Goal: Task Accomplishment & Management: Manage account settings

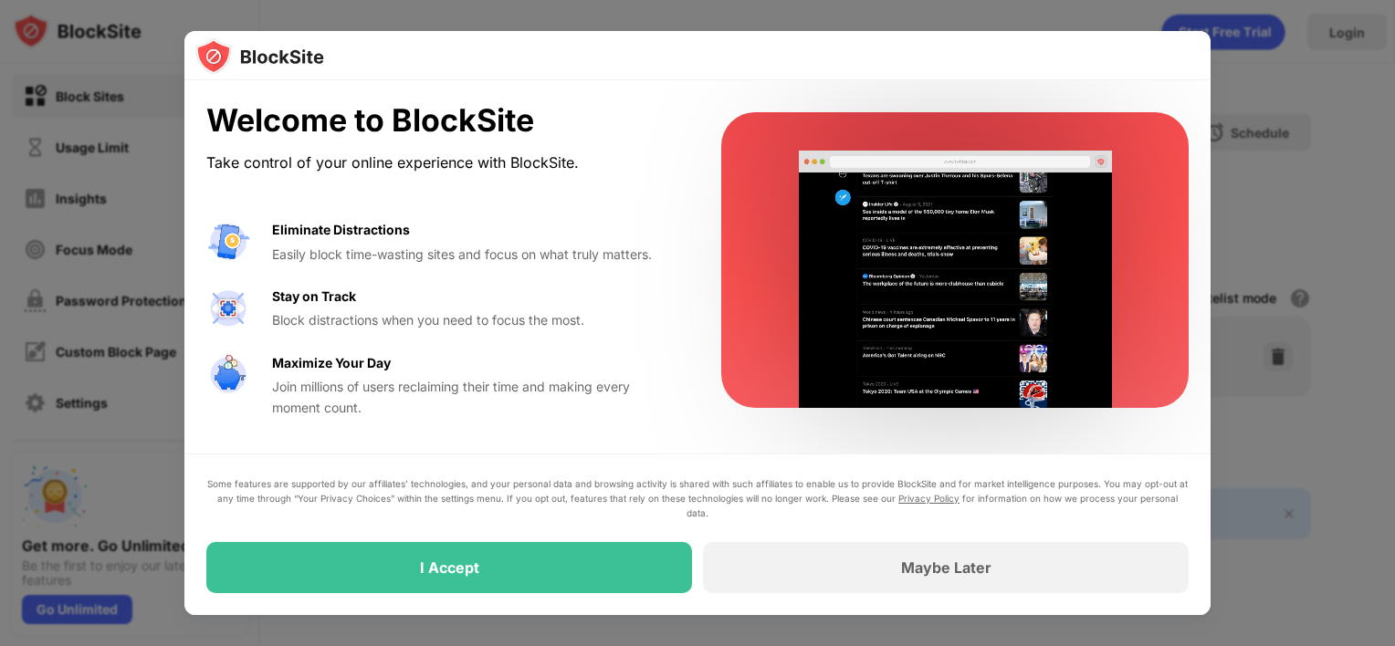
click at [450, 603] on div "Some features are supported by our affiliates’ technologies, and your personal …" at bounding box center [697, 535] width 1026 height 162
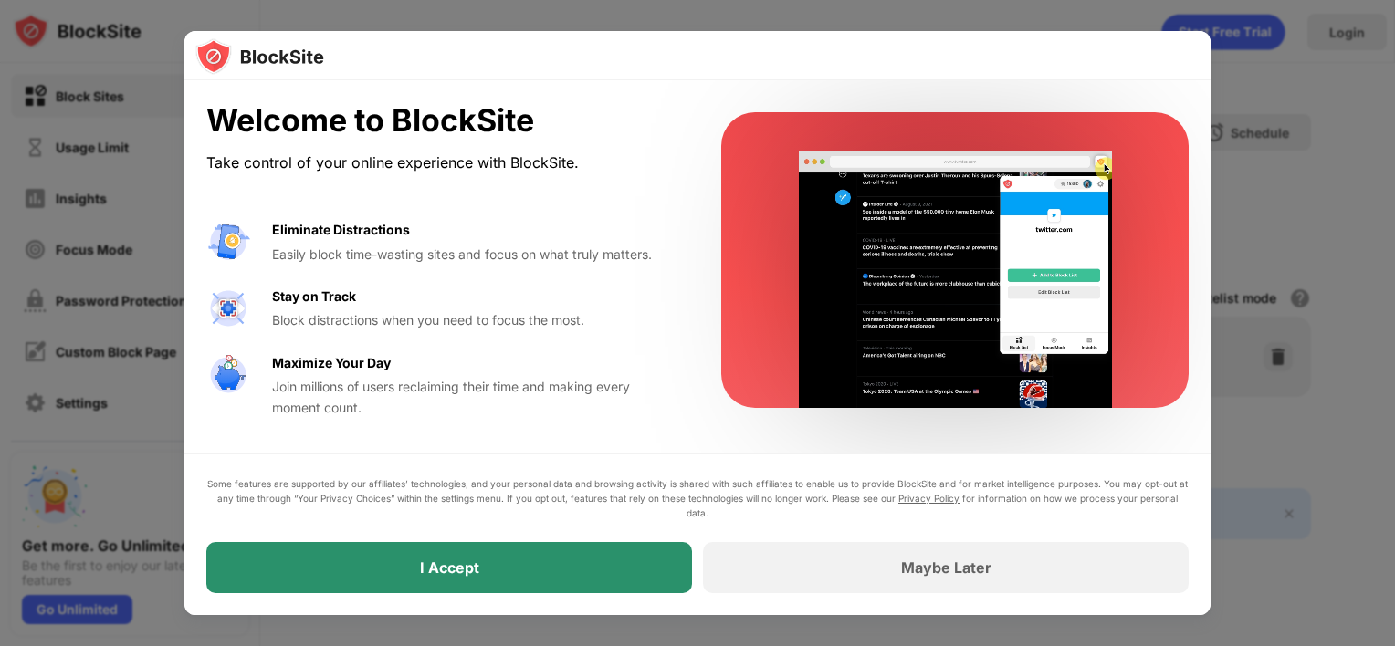
click at [464, 581] on div "I Accept" at bounding box center [449, 567] width 486 height 51
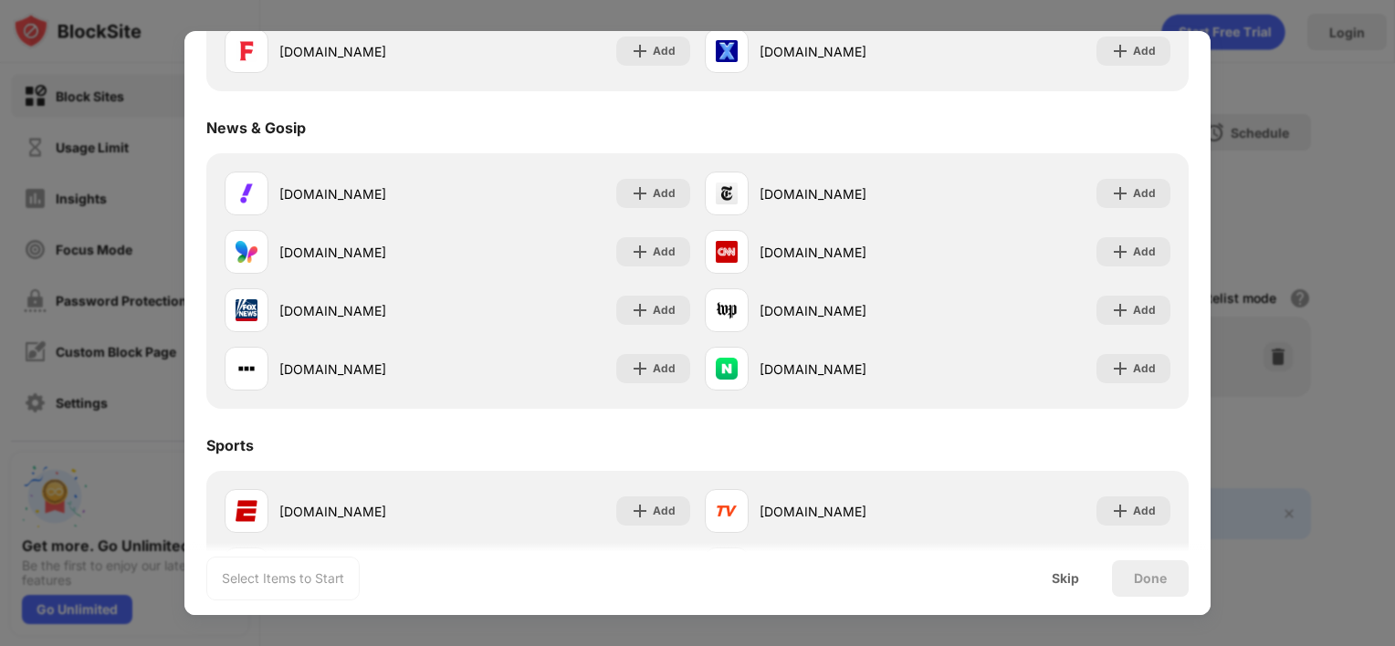
scroll to position [1095, 0]
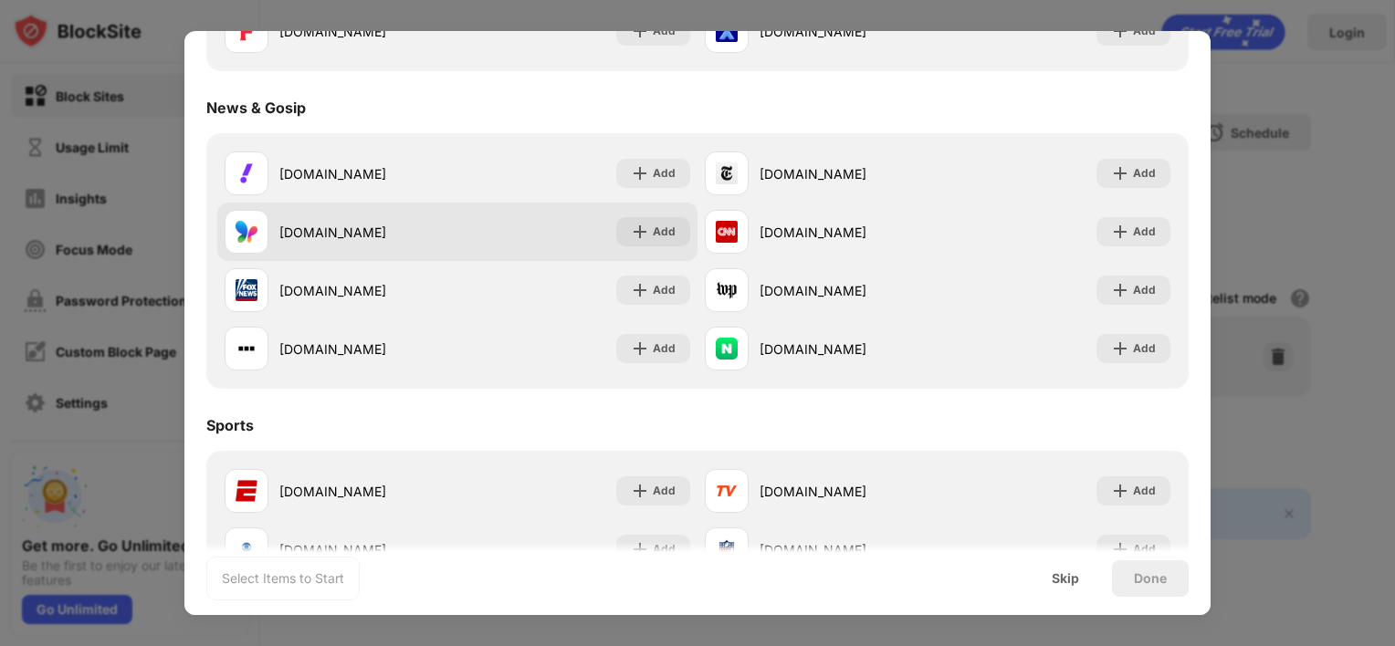
click at [379, 241] on div "[DOMAIN_NAME]" at bounding box center [341, 232] width 233 height 44
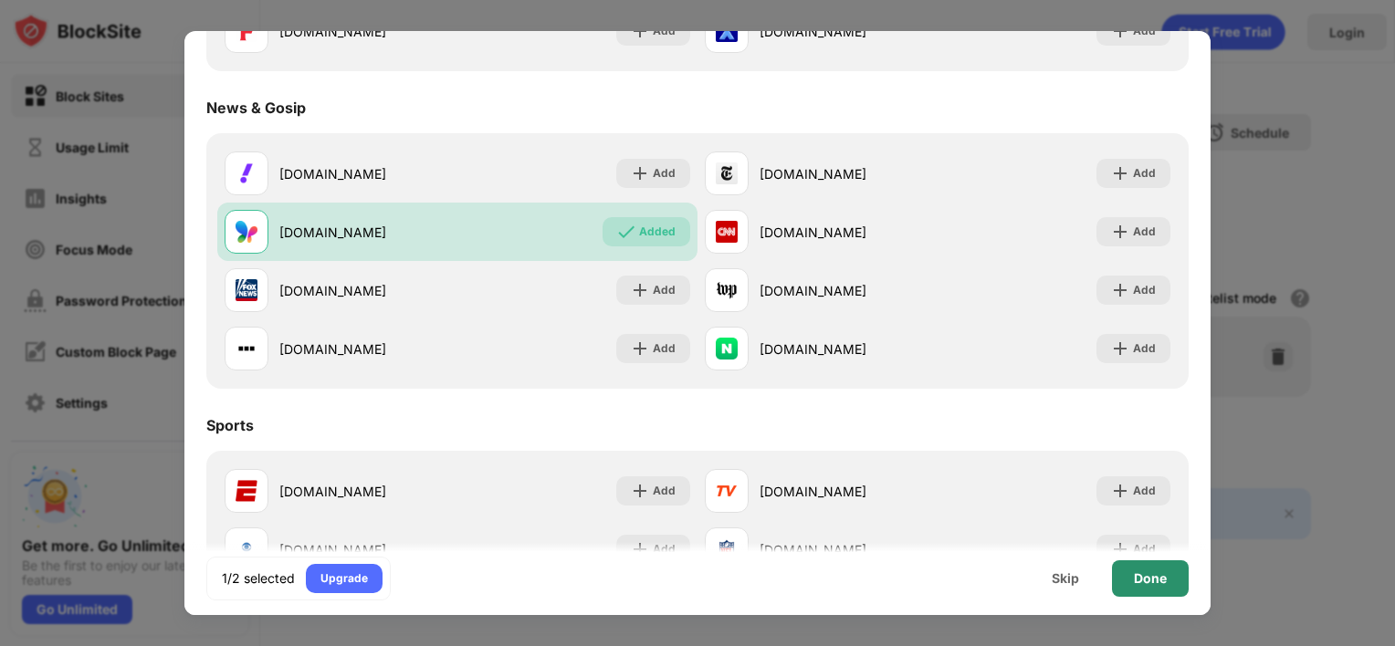
click at [1135, 584] on div "Done" at bounding box center [1150, 578] width 33 height 15
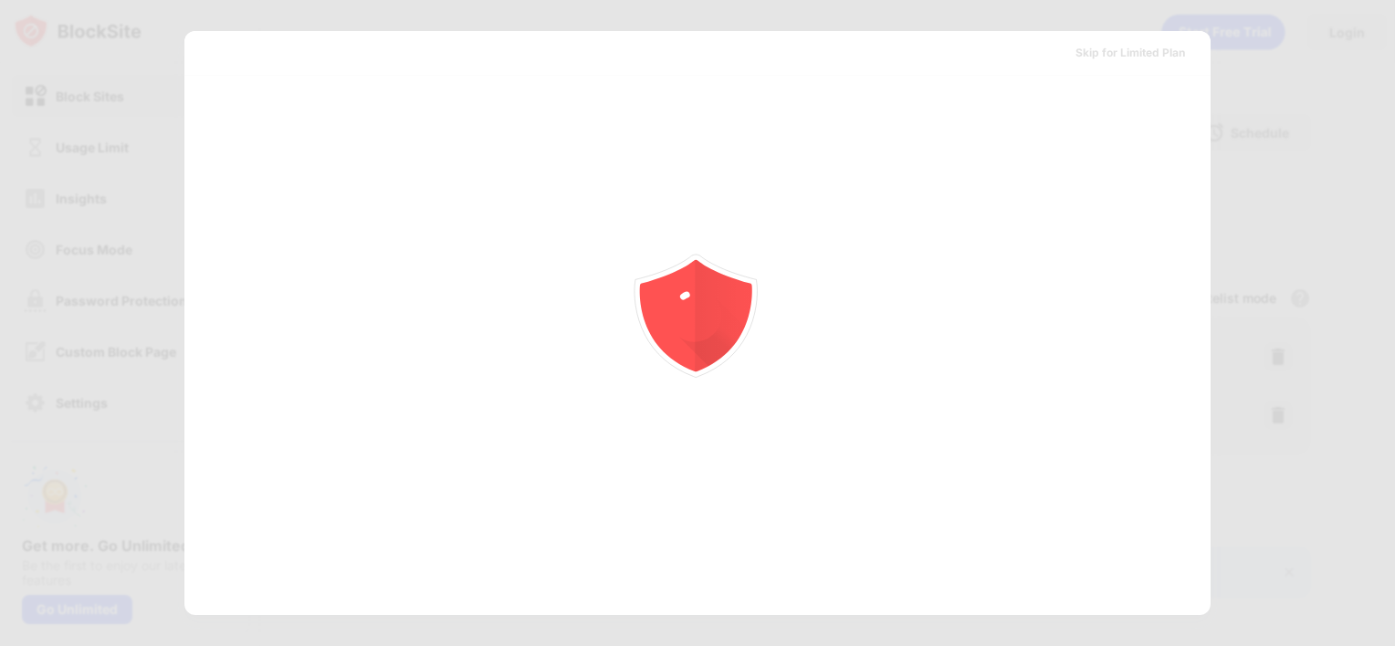
scroll to position [0, 0]
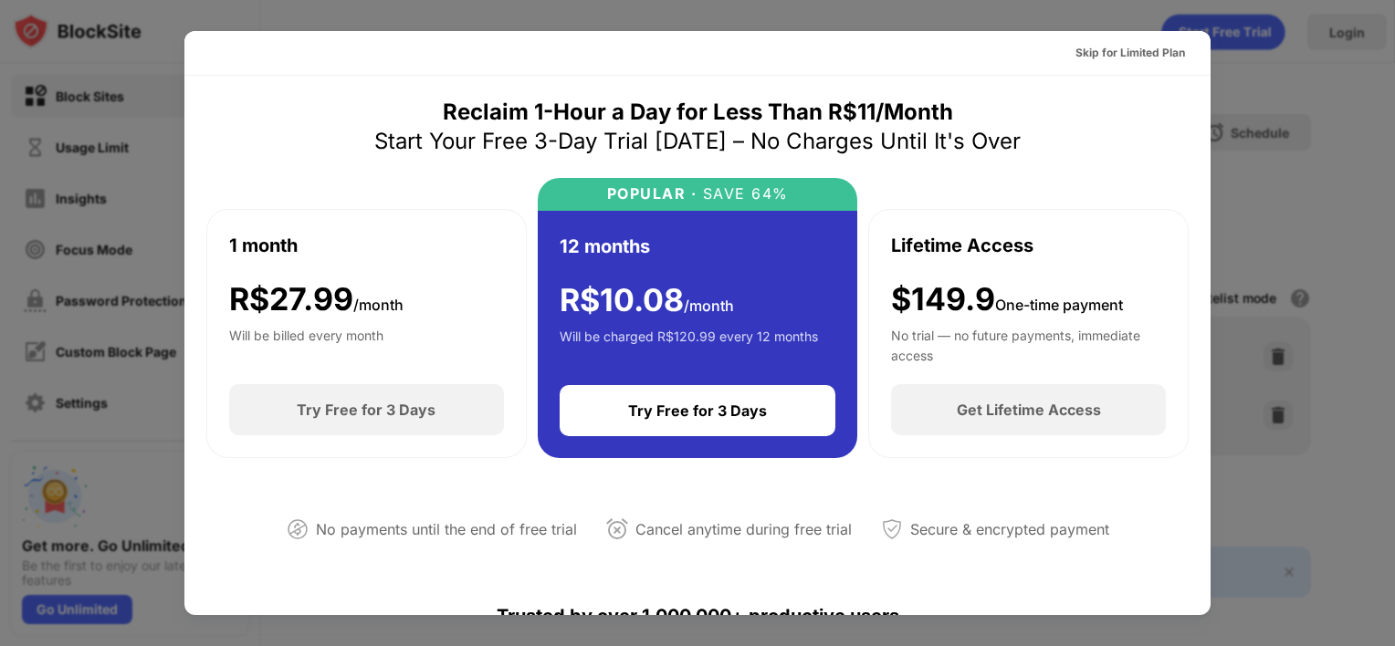
click at [1267, 129] on div at bounding box center [697, 323] width 1395 height 646
click at [1357, 157] on div at bounding box center [697, 323] width 1395 height 646
click at [176, 12] on div at bounding box center [697, 323] width 1395 height 646
click at [1365, 121] on div at bounding box center [697, 323] width 1395 height 646
